Goal: Information Seeking & Learning: Learn about a topic

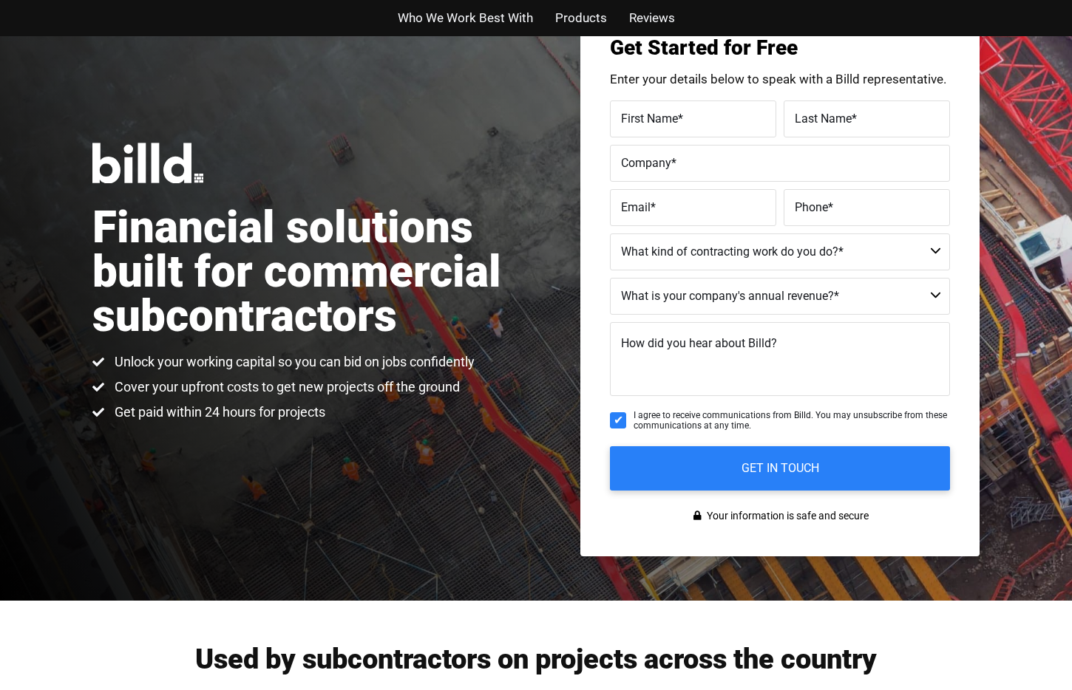
scroll to position [130, 0]
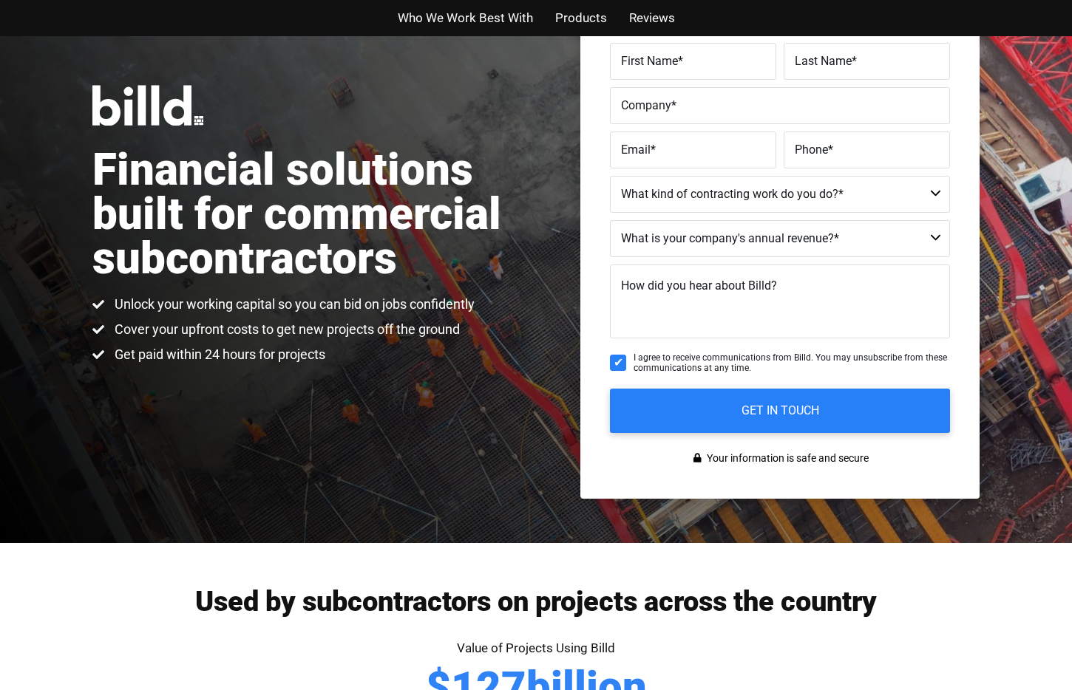
click at [134, 174] on h1 "Financial solutions built for commercial subcontractors" at bounding box center [313, 214] width 443 height 133
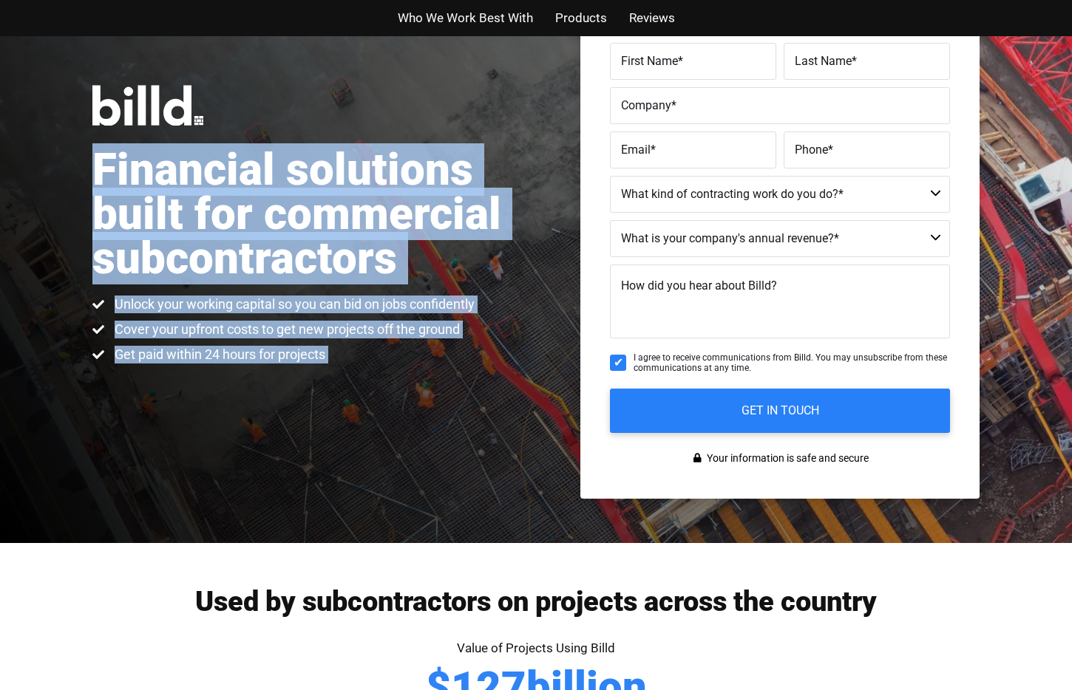
drag, startPoint x: 134, startPoint y: 174, endPoint x: 496, endPoint y: 349, distance: 401.9
click at [496, 349] on div "Financial solutions built for commercial subcontractors Unlock your working cap…" at bounding box center [313, 224] width 443 height 279
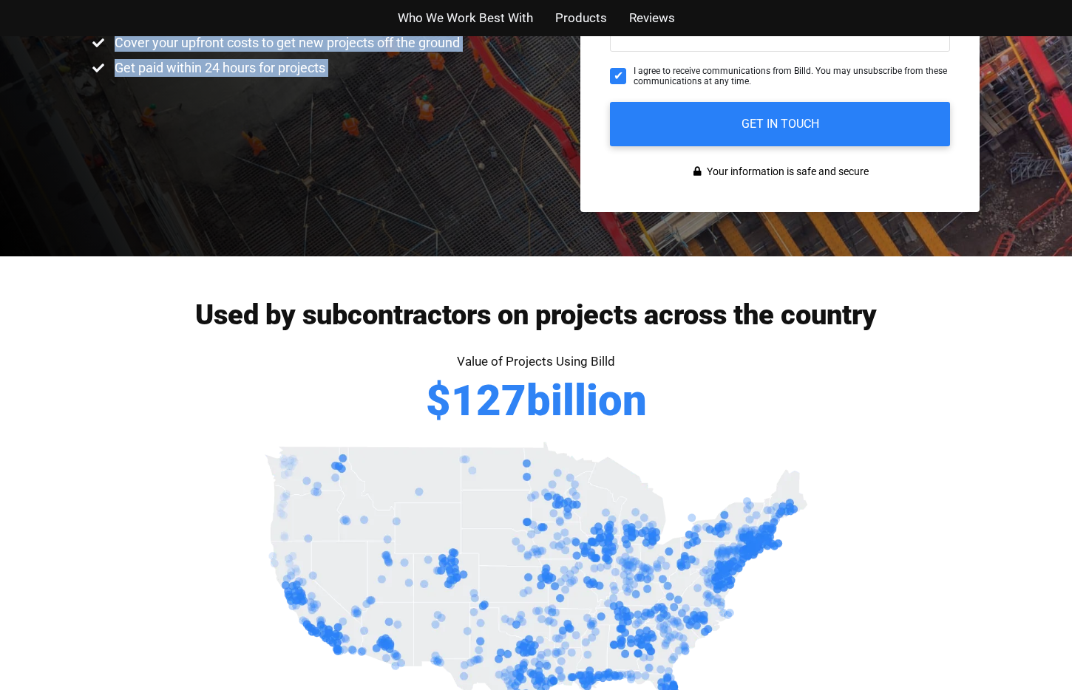
scroll to position [420, 0]
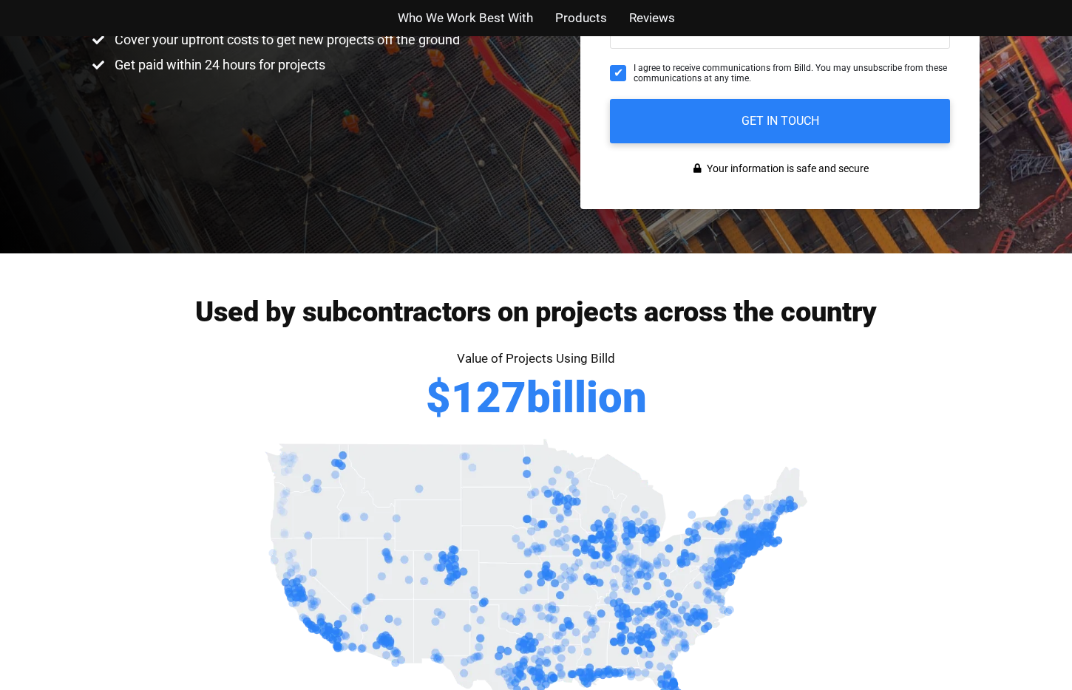
click at [208, 351] on div "Value of Projects Using Billd $ 127 billion" at bounding box center [536, 391] width 842 height 86
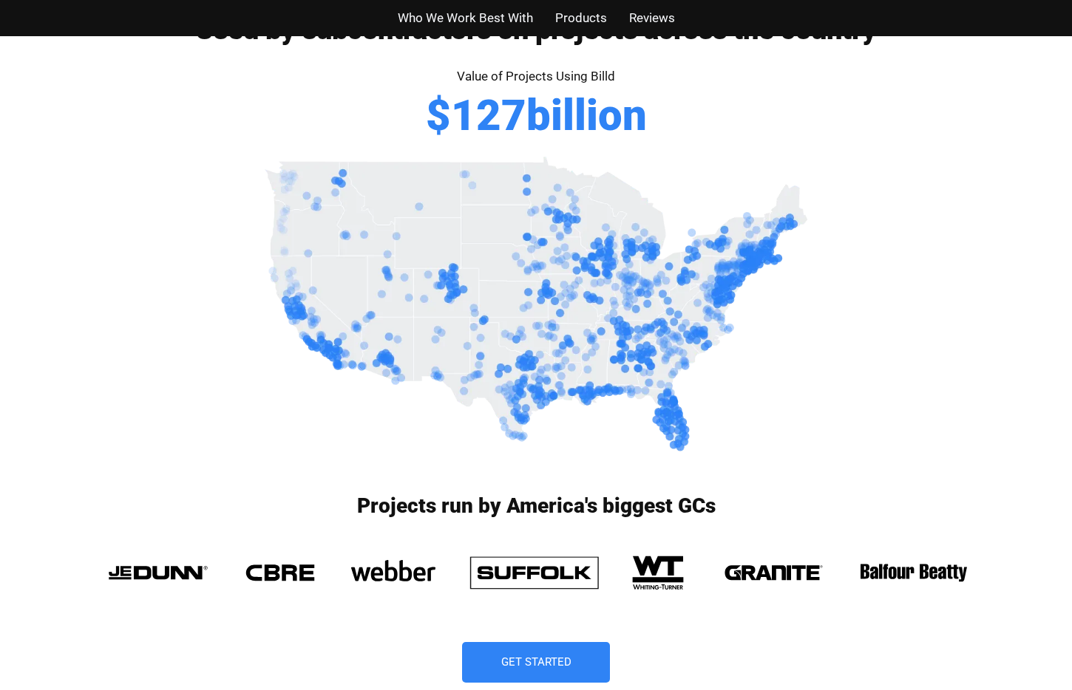
scroll to position [699, 0]
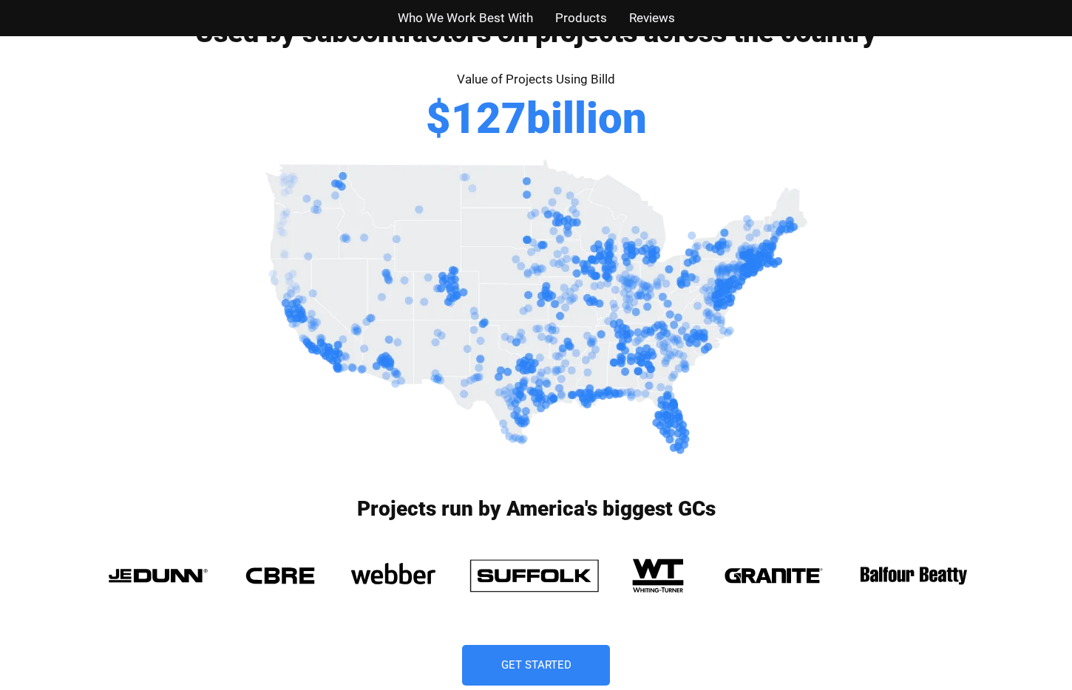
click at [466, 81] on span "Value of Projects Using Billd" at bounding box center [536, 79] width 158 height 15
drag, startPoint x: 466, startPoint y: 81, endPoint x: 593, endPoint y: 78, distance: 126.4
click at [593, 78] on span "Value of Projects Using Billd" at bounding box center [536, 79] width 158 height 15
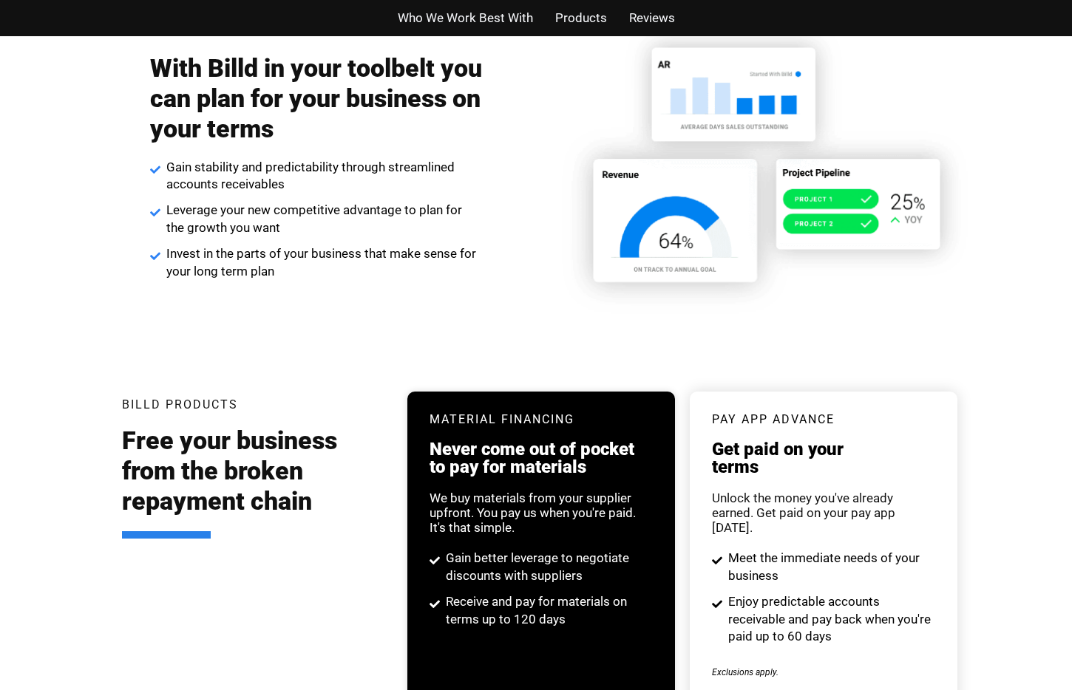
scroll to position [2468, 0]
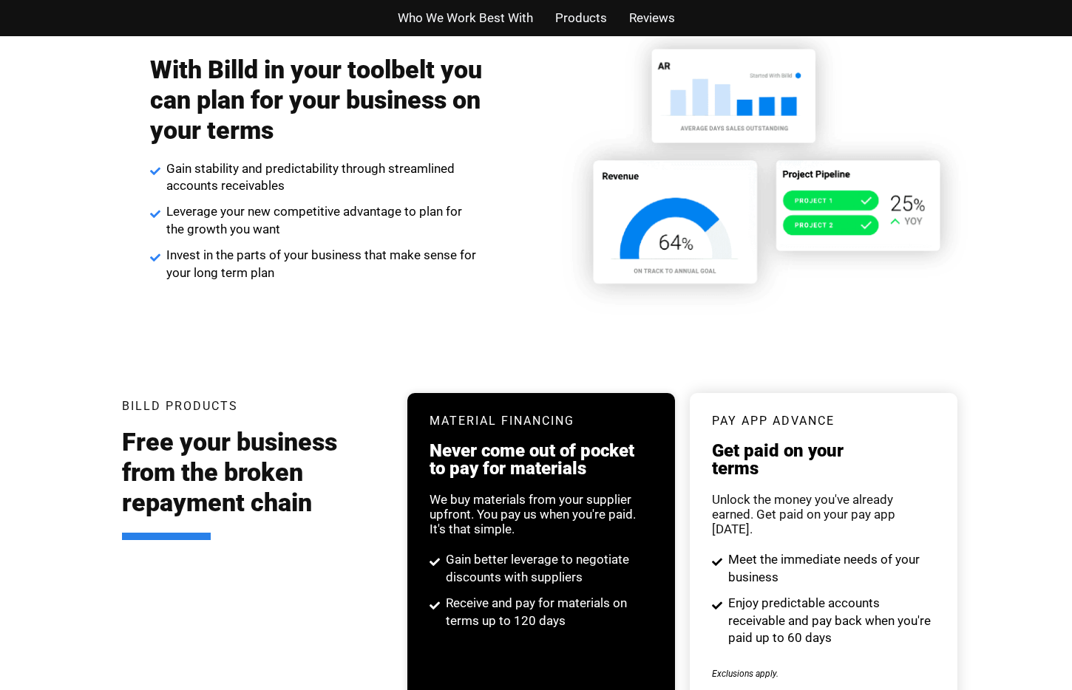
click at [197, 186] on span "Gain stability and predictability through streamlined accounts receivables" at bounding box center [323, 177] width 320 height 35
drag, startPoint x: 197, startPoint y: 186, endPoint x: 229, endPoint y: 186, distance: 31.8
click at [229, 186] on span "Gain stability and predictability through streamlined accounts receivables" at bounding box center [323, 177] width 320 height 35
copy span "accounts receivables"
click at [282, 189] on span "Gain stability and predictability through streamlined accounts receivables" at bounding box center [323, 177] width 320 height 35
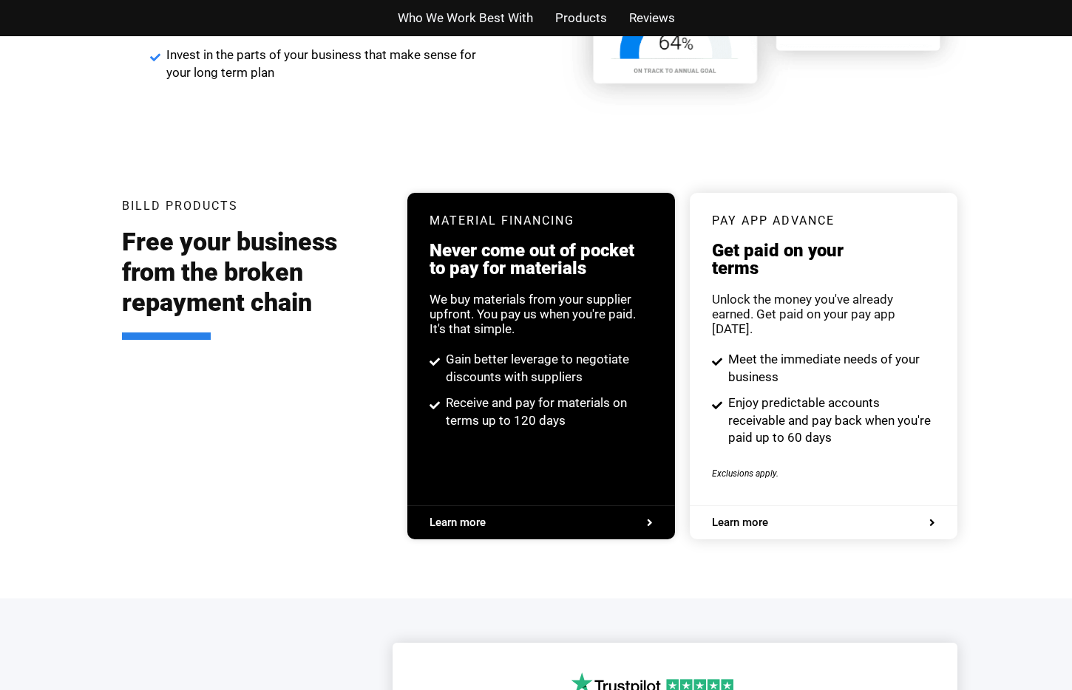
scroll to position [2711, 0]
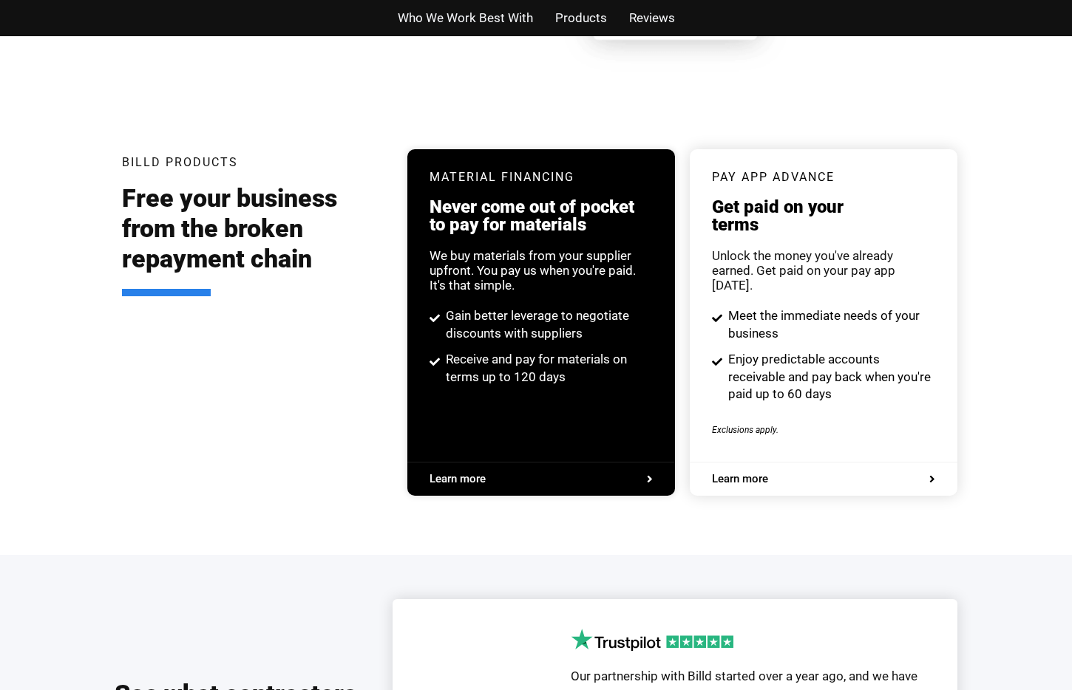
click at [217, 282] on h2 "Free your business from the broken repayment chain" at bounding box center [253, 239] width 263 height 112
click at [449, 174] on h3 "Material Financing" at bounding box center [540, 177] width 223 height 12
drag, startPoint x: 449, startPoint y: 174, endPoint x: 544, endPoint y: 191, distance: 96.0
click at [530, 175] on h3 "Material Financing" at bounding box center [540, 177] width 223 height 12
click at [435, 259] on div "We buy materials from your supplier upfront. You pay us when you're paid. It's …" at bounding box center [540, 270] width 223 height 44
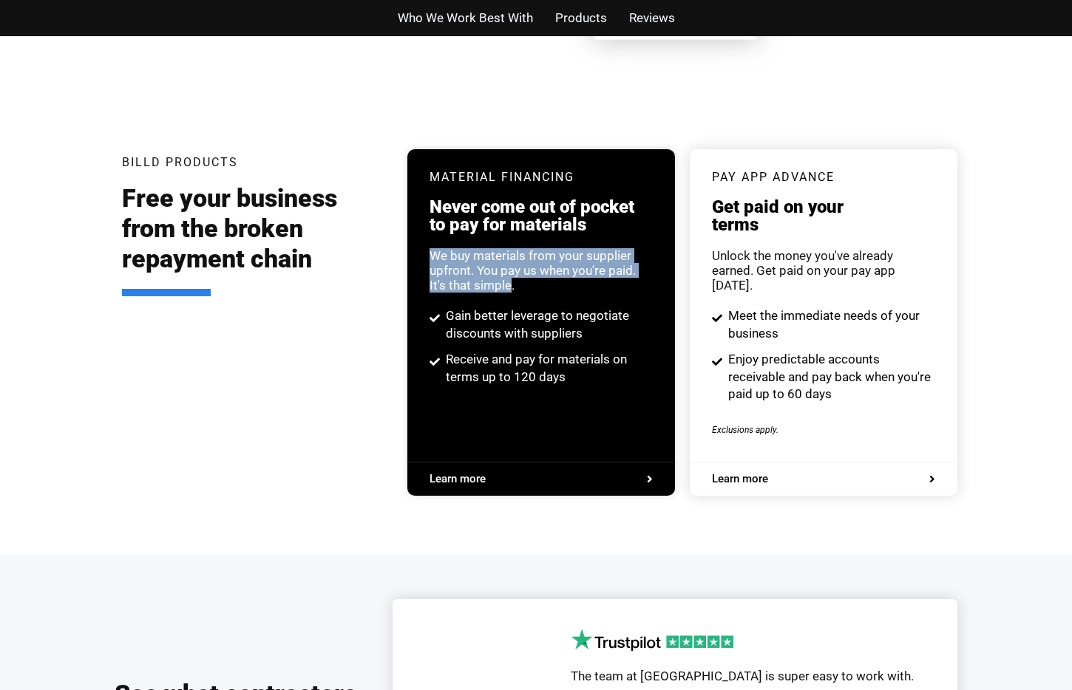
drag, startPoint x: 435, startPoint y: 259, endPoint x: 507, endPoint y: 282, distance: 75.3
click at [507, 282] on div "We buy materials from your supplier upfront. You pay us when you're paid. It's …" at bounding box center [540, 270] width 223 height 44
copy div "We buy materials from your supplier upfront. You pay us when you're paid. It's …"
click at [792, 248] on div "Unlock the money you've already earned. Get paid on your pay app [DATE]." at bounding box center [823, 270] width 223 height 44
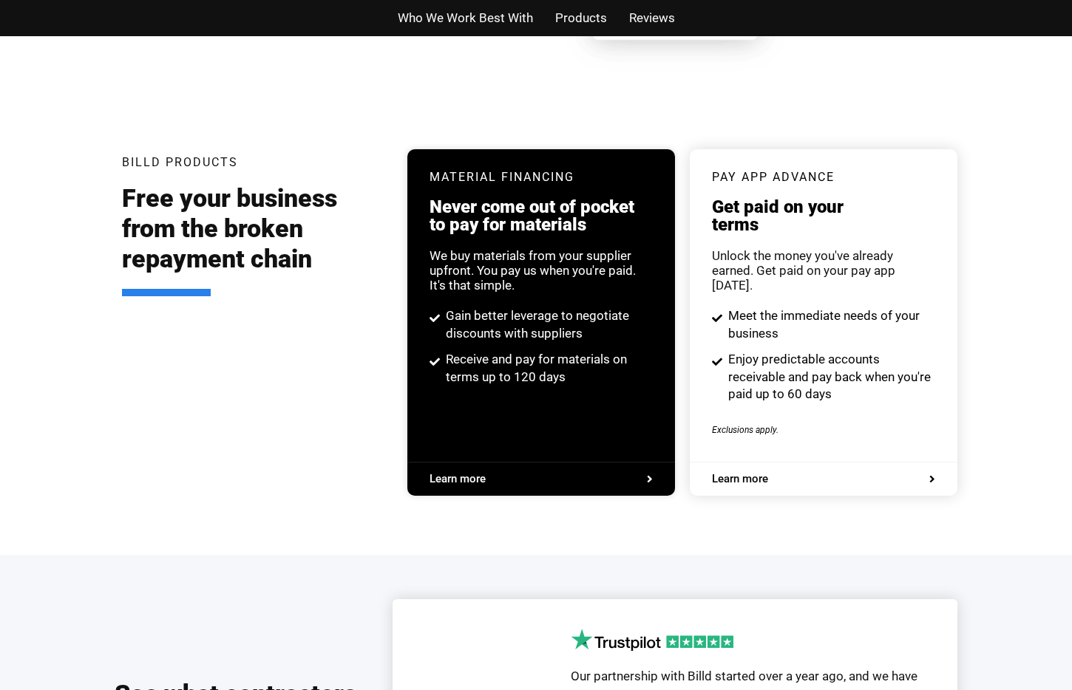
click at [723, 177] on h3 "pay app advance" at bounding box center [823, 177] width 223 height 12
drag, startPoint x: 723, startPoint y: 177, endPoint x: 793, endPoint y: 176, distance: 69.5
click at [793, 176] on h3 "pay app advance" at bounding box center [823, 177] width 223 height 12
copy h3 "pay app advance"
click at [760, 474] on span "Learn more" at bounding box center [740, 479] width 56 height 11
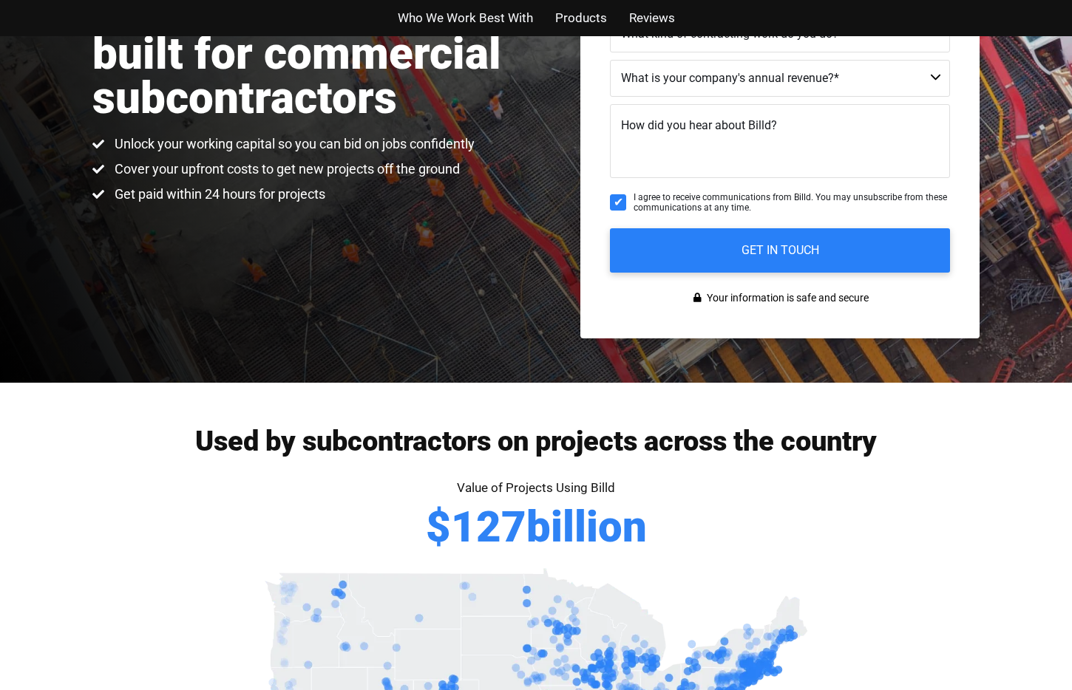
scroll to position [0, 0]
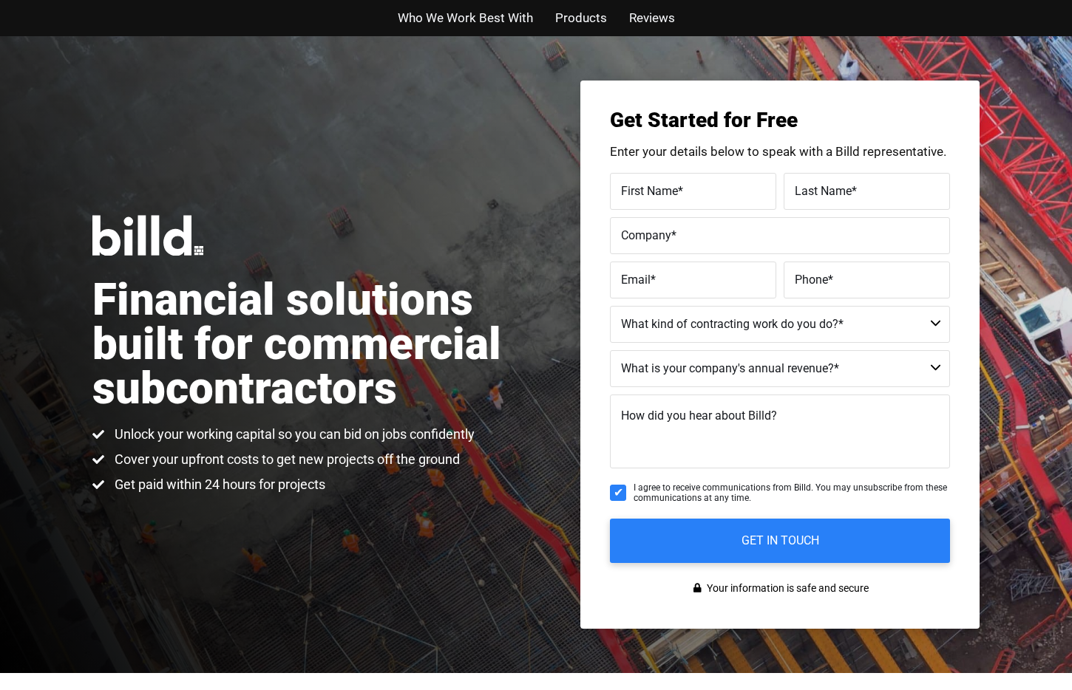
click at [578, 10] on span "Products" at bounding box center [581, 17] width 52 height 21
click at [666, 24] on span "Reviews" at bounding box center [652, 17] width 46 height 21
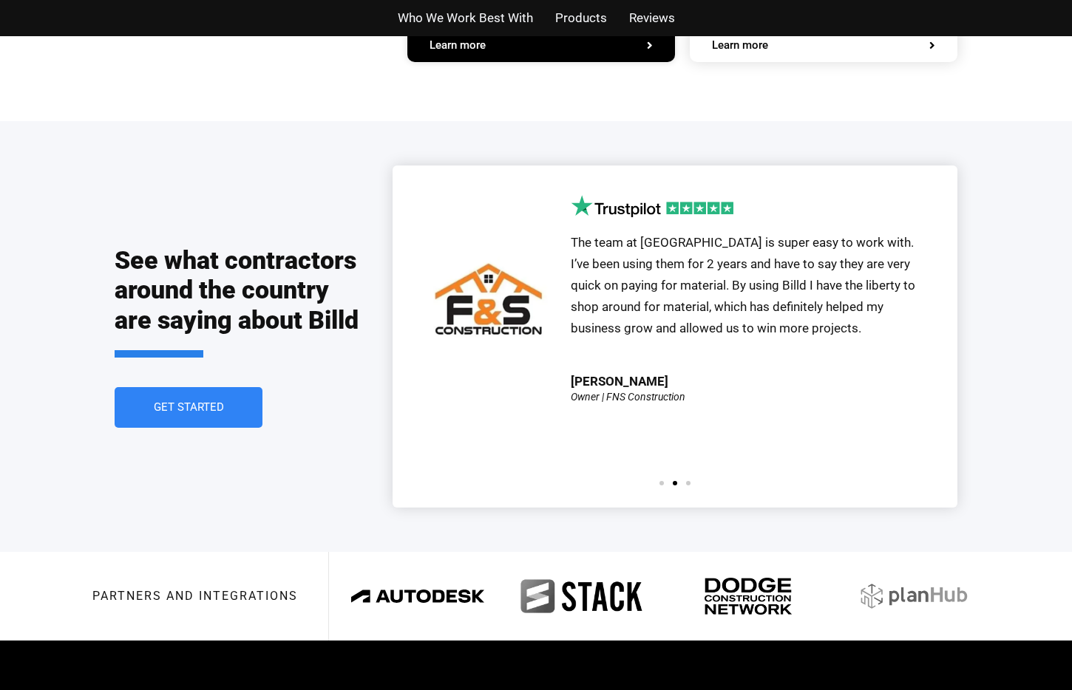
click at [491, 18] on span "Who We Work Best With" at bounding box center [465, 17] width 135 height 21
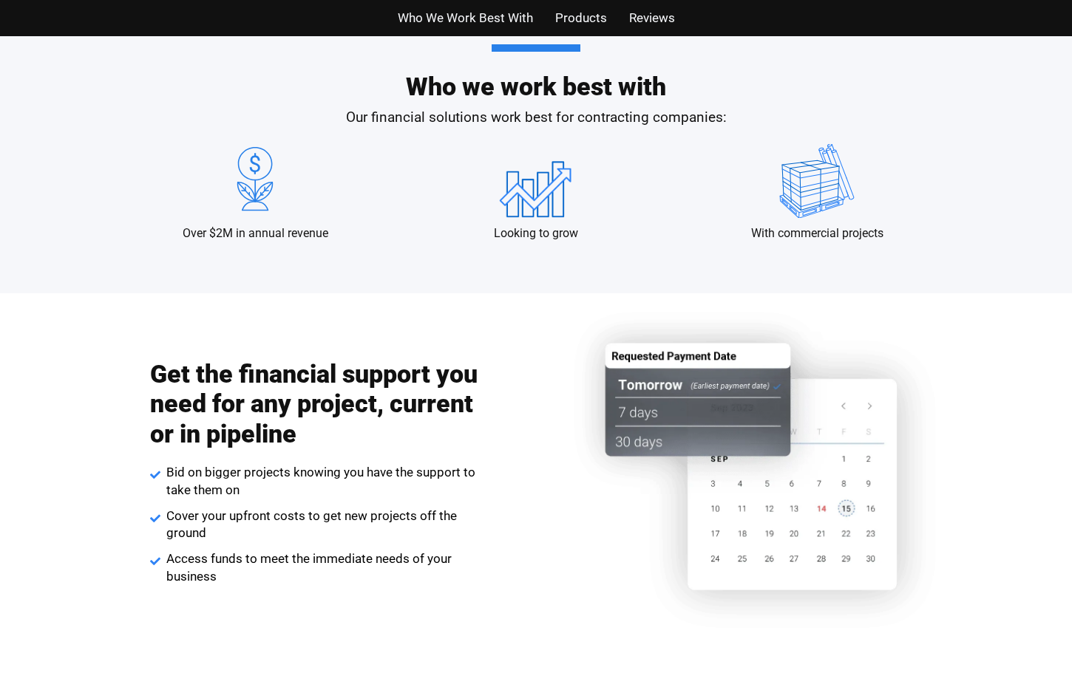
click at [581, 17] on span "Products" at bounding box center [581, 17] width 52 height 21
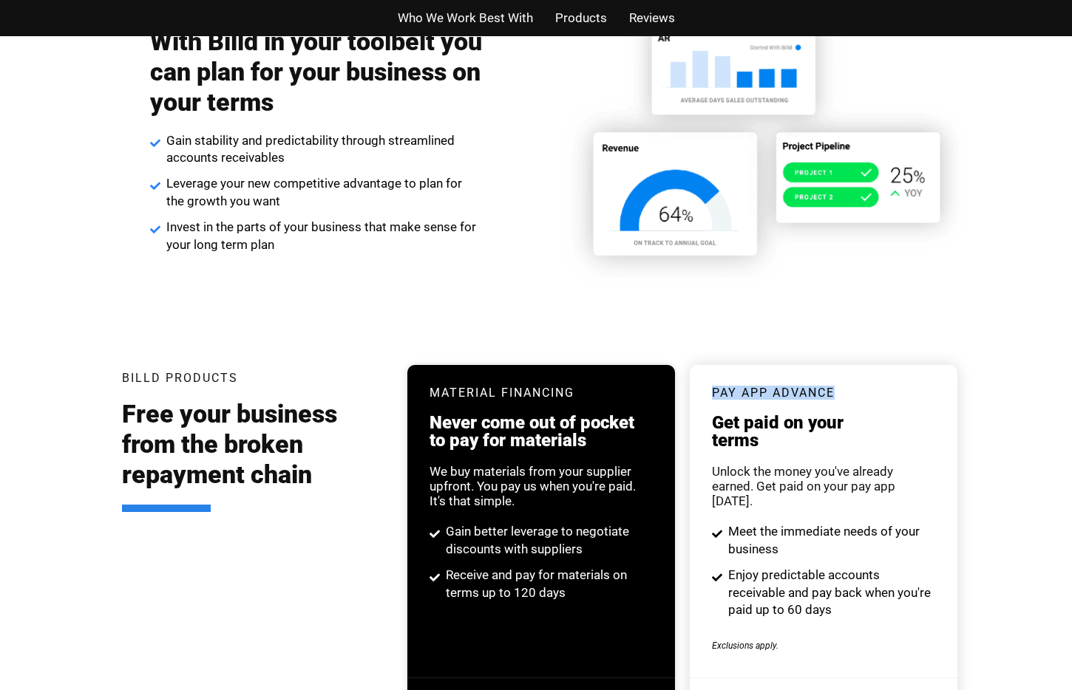
click at [460, 16] on span "Who We Work Best With" at bounding box center [465, 17] width 135 height 21
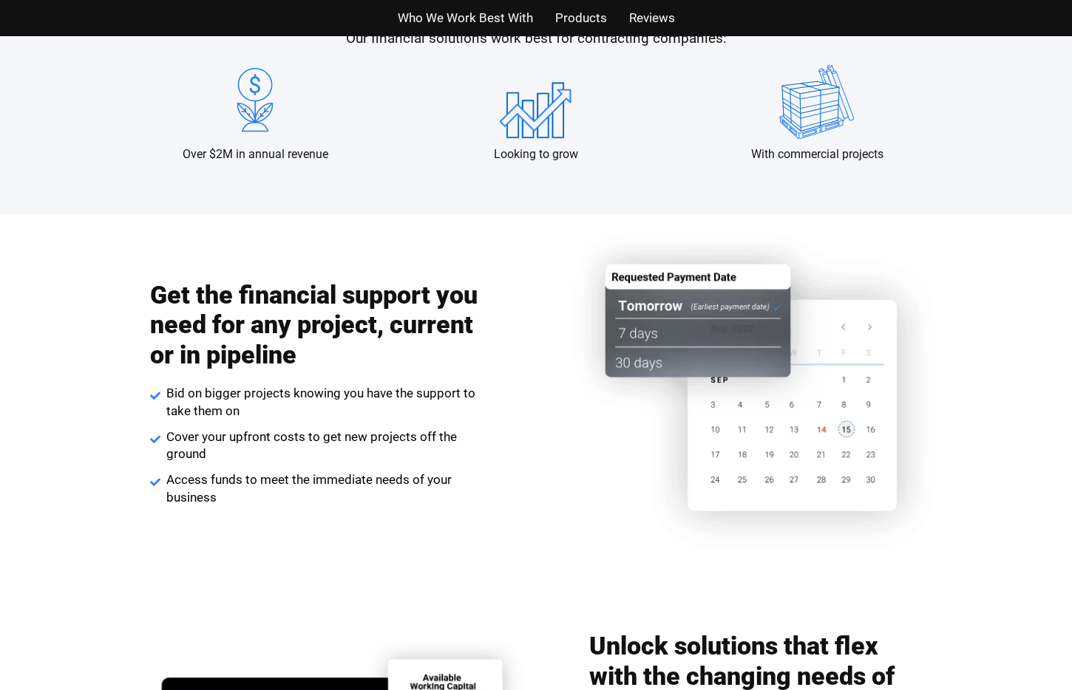
scroll to position [1429, 0]
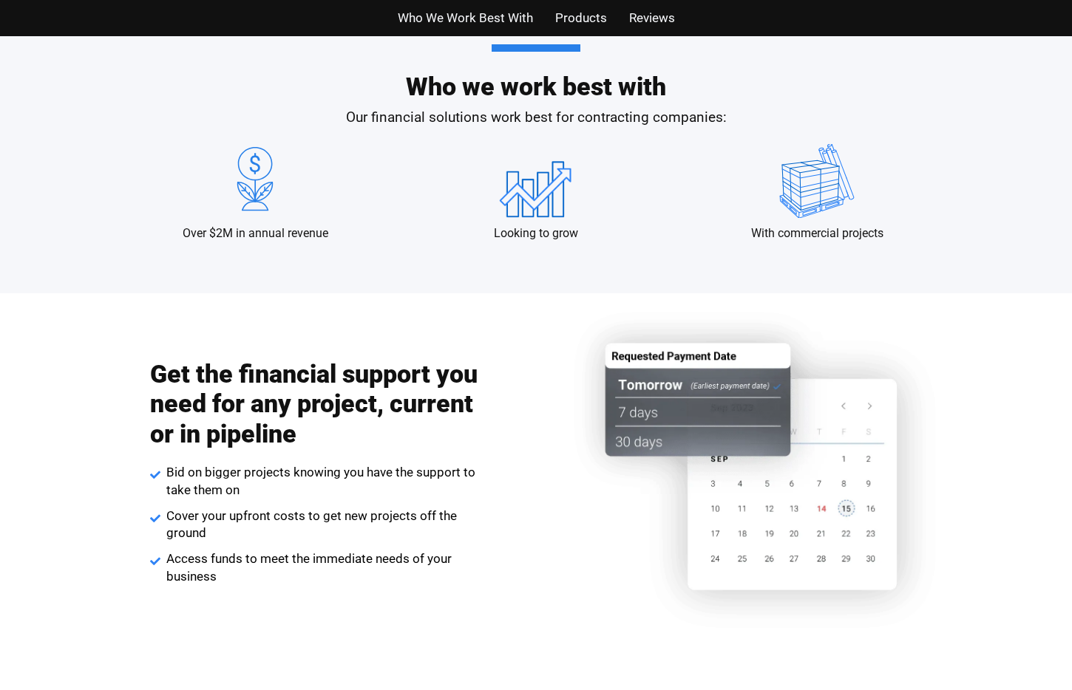
click at [531, 225] on p "Looking to grow" at bounding box center [536, 233] width 84 height 16
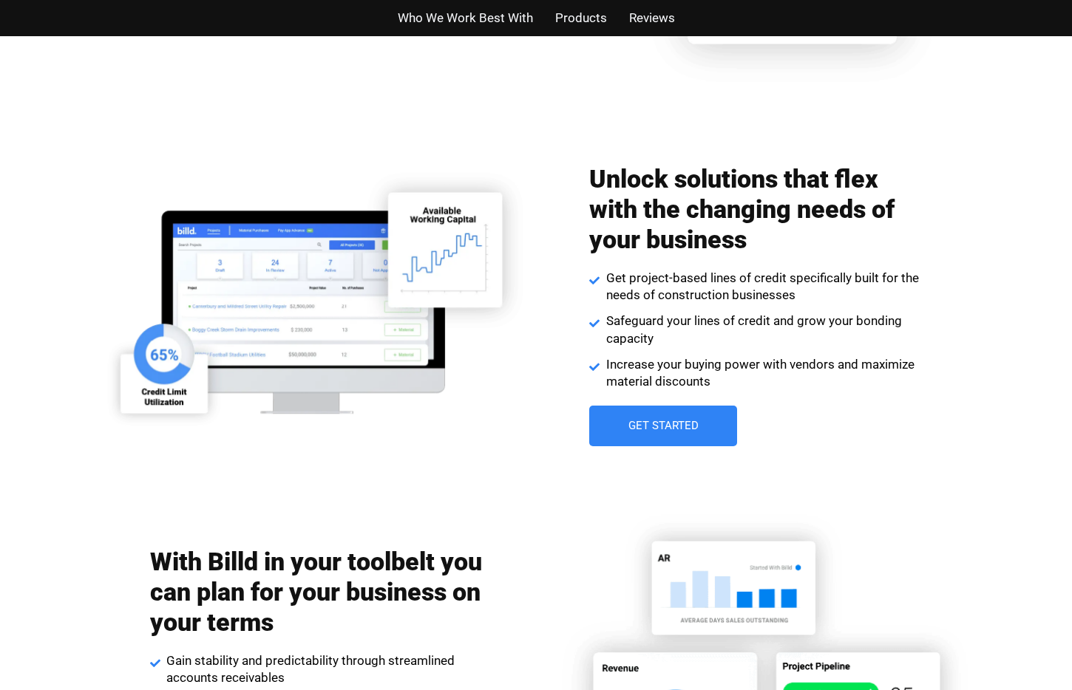
scroll to position [1977, 0]
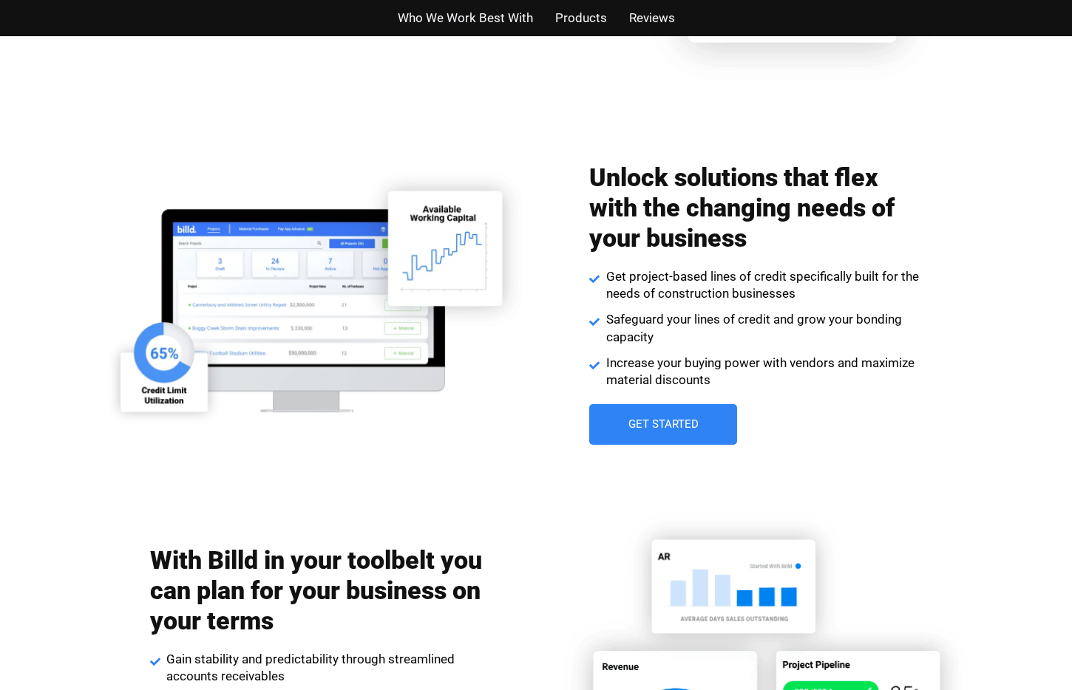
click at [803, 305] on li "Get project-based lines of credit specifically built for the needs of construct…" at bounding box center [755, 287] width 333 height 39
click at [832, 287] on span "Get project-based lines of credit specifically built for the needs of construct…" at bounding box center [762, 285] width 320 height 35
click at [680, 429] on span "Get Started" at bounding box center [664, 425] width 74 height 12
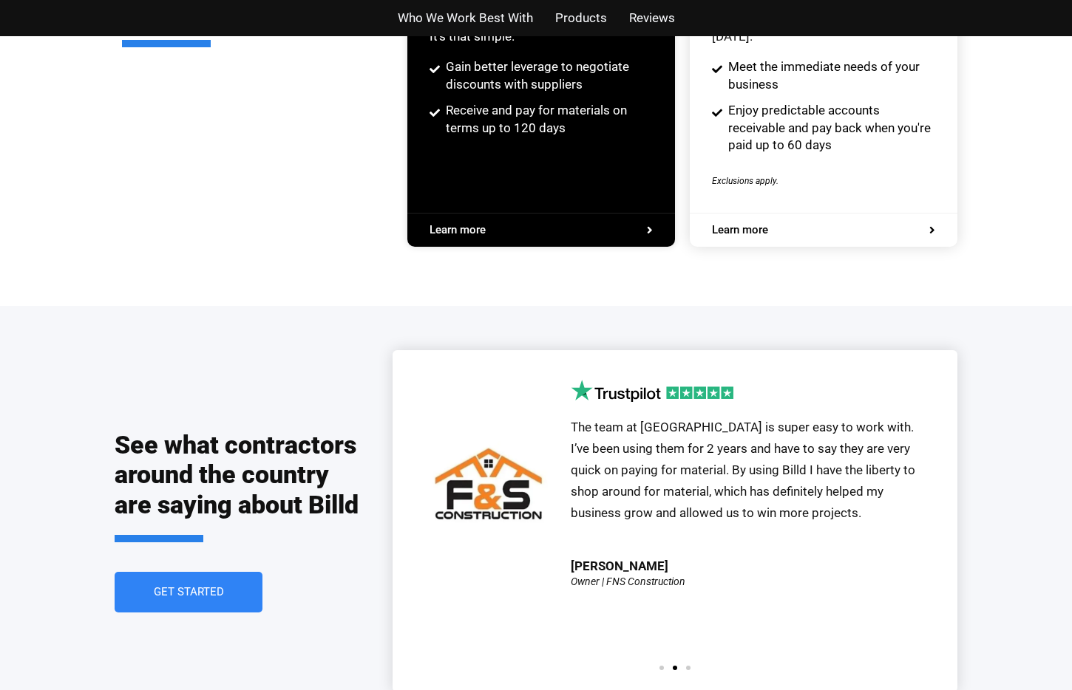
scroll to position [2979, 0]
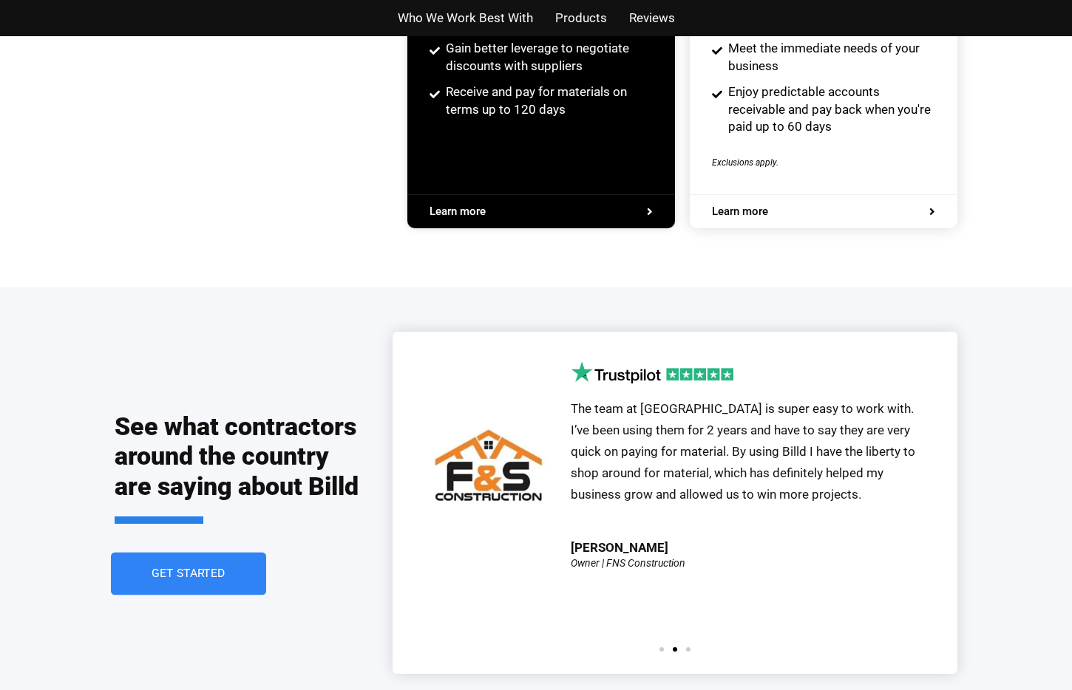
click at [240, 563] on link "Get Started" at bounding box center [188, 574] width 155 height 43
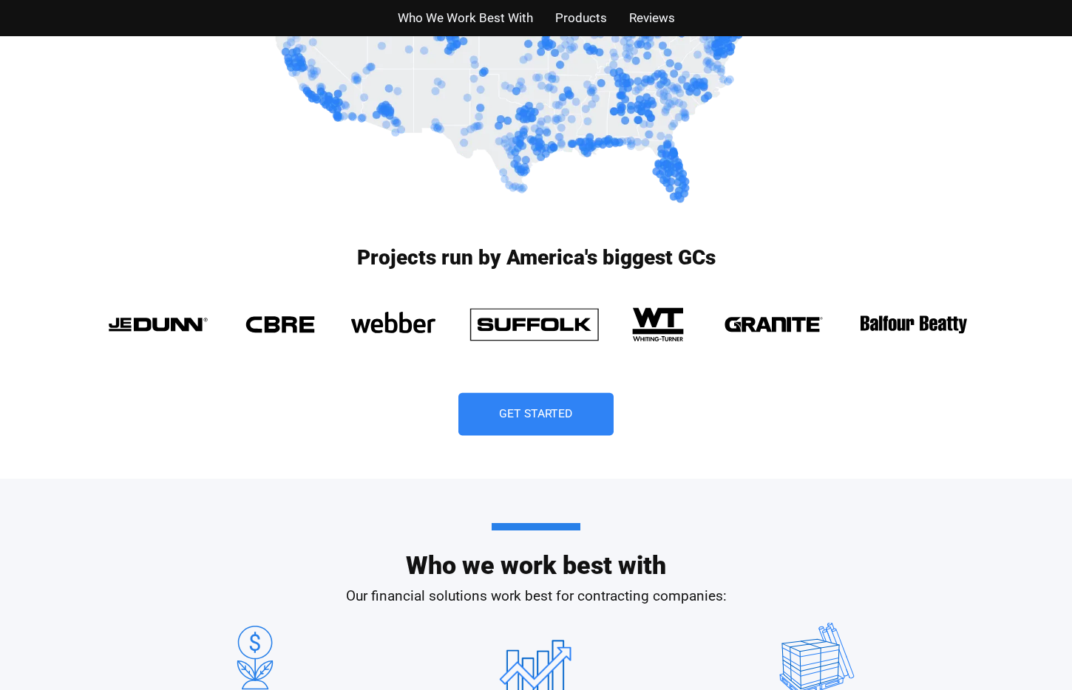
click at [563, 426] on link "Get Started" at bounding box center [535, 414] width 155 height 43
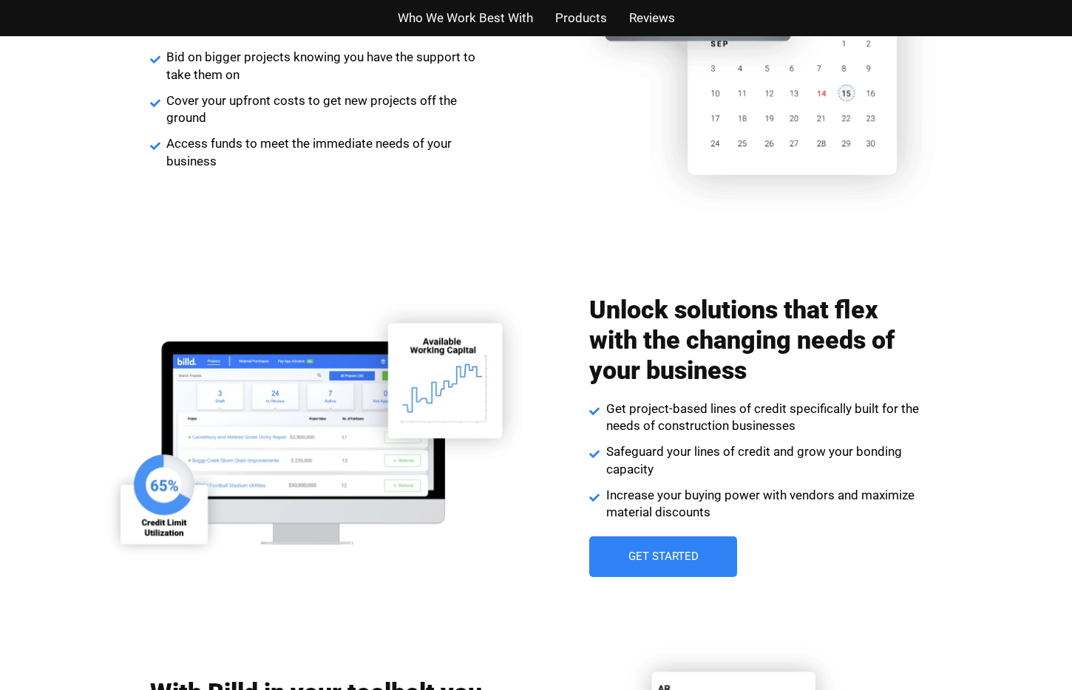
scroll to position [1981, 0]
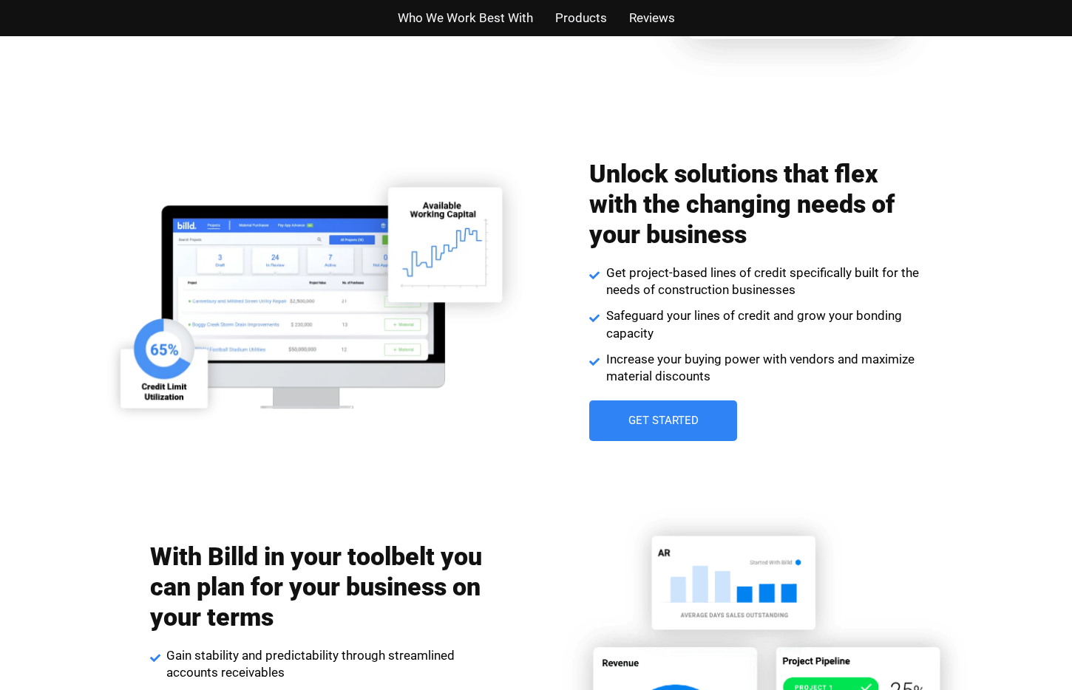
click at [698, 441] on div "Unlock solutions that flex with the changing needs of your business Get project…" at bounding box center [755, 299] width 333 height 297
click at [697, 437] on link "Get Started" at bounding box center [662, 421] width 155 height 43
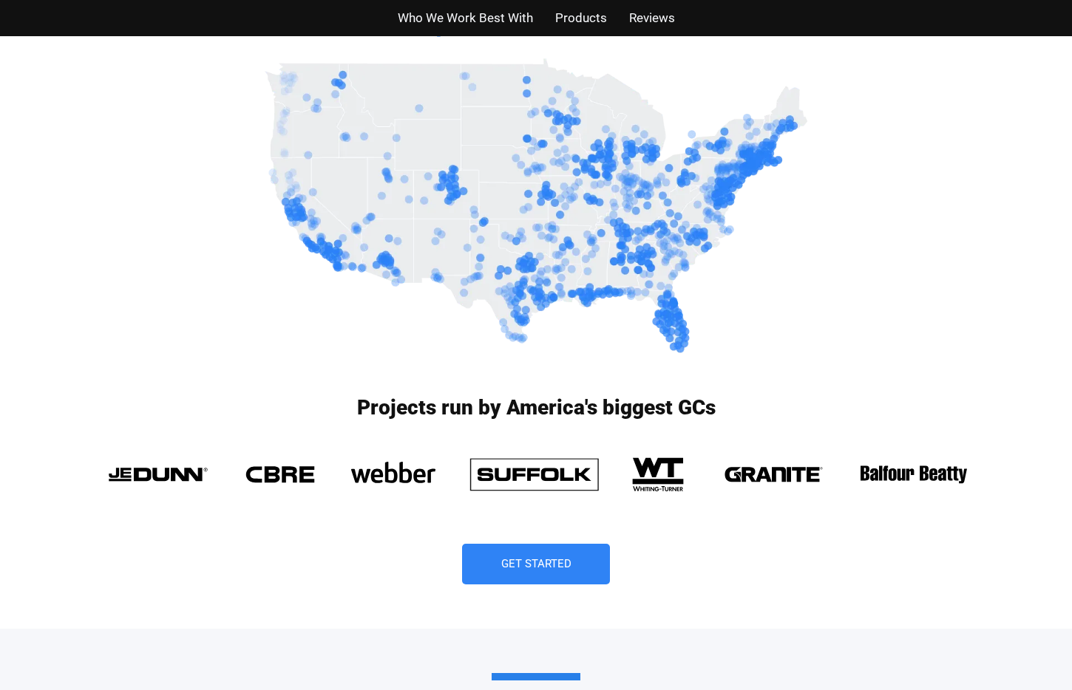
scroll to position [0, 0]
